Goal: Find specific page/section: Find specific page/section

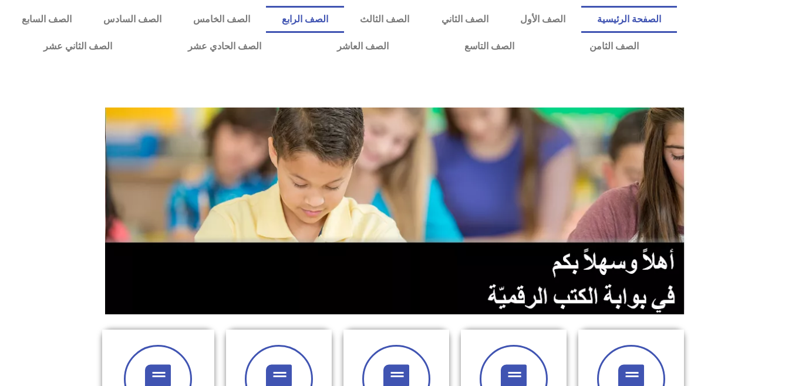
click at [344, 27] on link "الصف الرابع" at bounding box center [305, 19] width 78 height 27
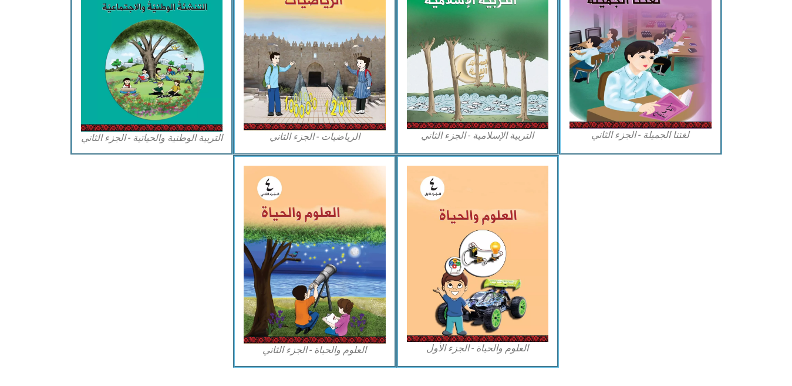
scroll to position [665, 0]
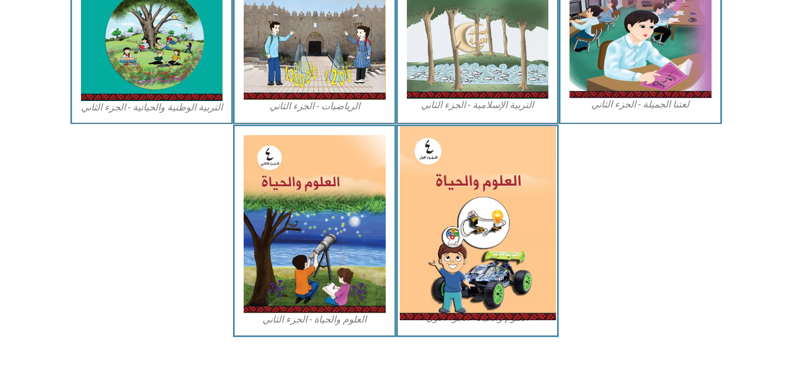
click at [463, 236] on img at bounding box center [477, 223] width 156 height 194
click at [481, 241] on img at bounding box center [477, 223] width 156 height 194
click at [469, 312] on img at bounding box center [477, 223] width 156 height 194
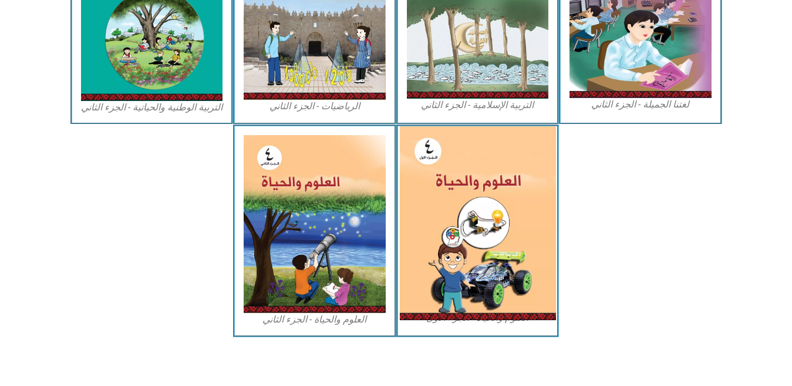
click at [468, 312] on img at bounding box center [477, 223] width 156 height 194
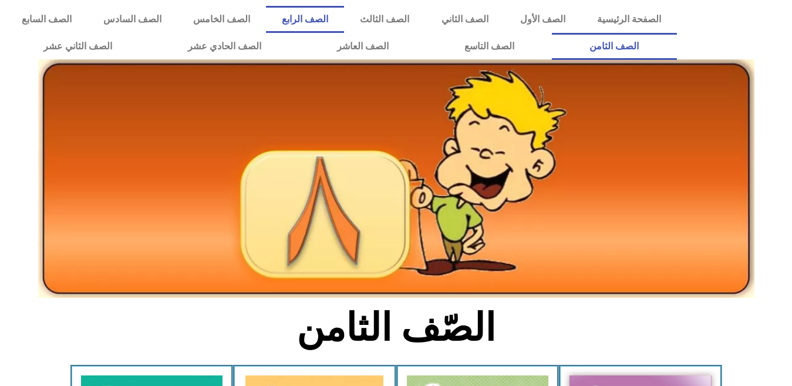
click at [344, 17] on link "الصف الرابع" at bounding box center [305, 19] width 78 height 27
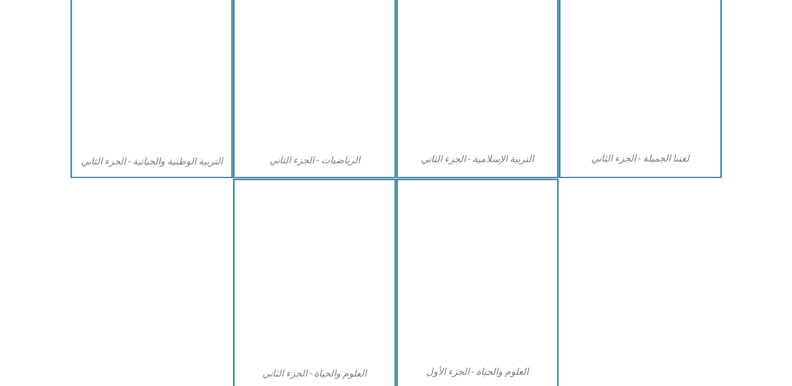
scroll to position [665, 0]
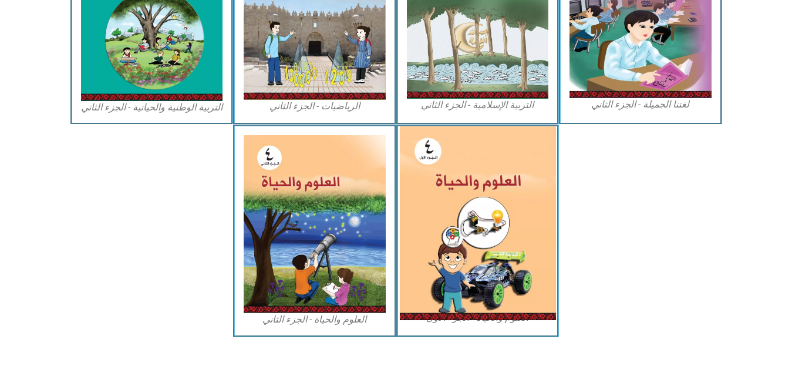
click at [542, 268] on img at bounding box center [477, 223] width 156 height 194
click at [458, 306] on img at bounding box center [477, 223] width 156 height 194
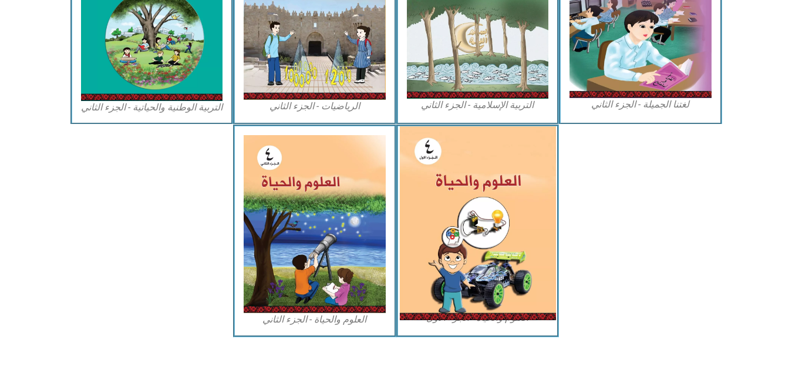
drag, startPoint x: 458, startPoint y: 306, endPoint x: 467, endPoint y: 276, distance: 31.9
click at [467, 276] on img at bounding box center [477, 223] width 156 height 194
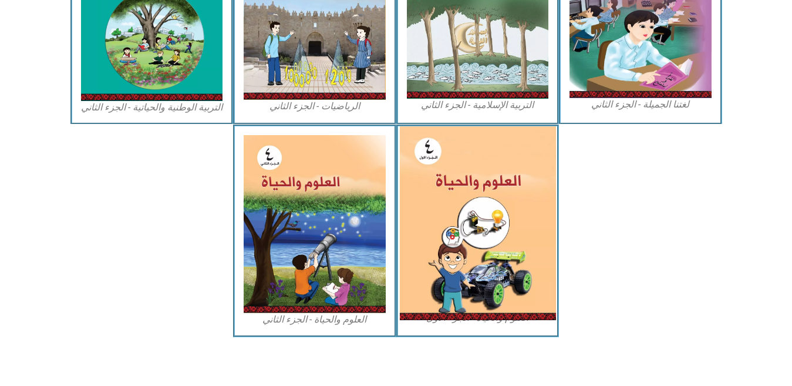
click at [467, 276] on img at bounding box center [477, 223] width 156 height 194
